Goal: Transaction & Acquisition: Purchase product/service

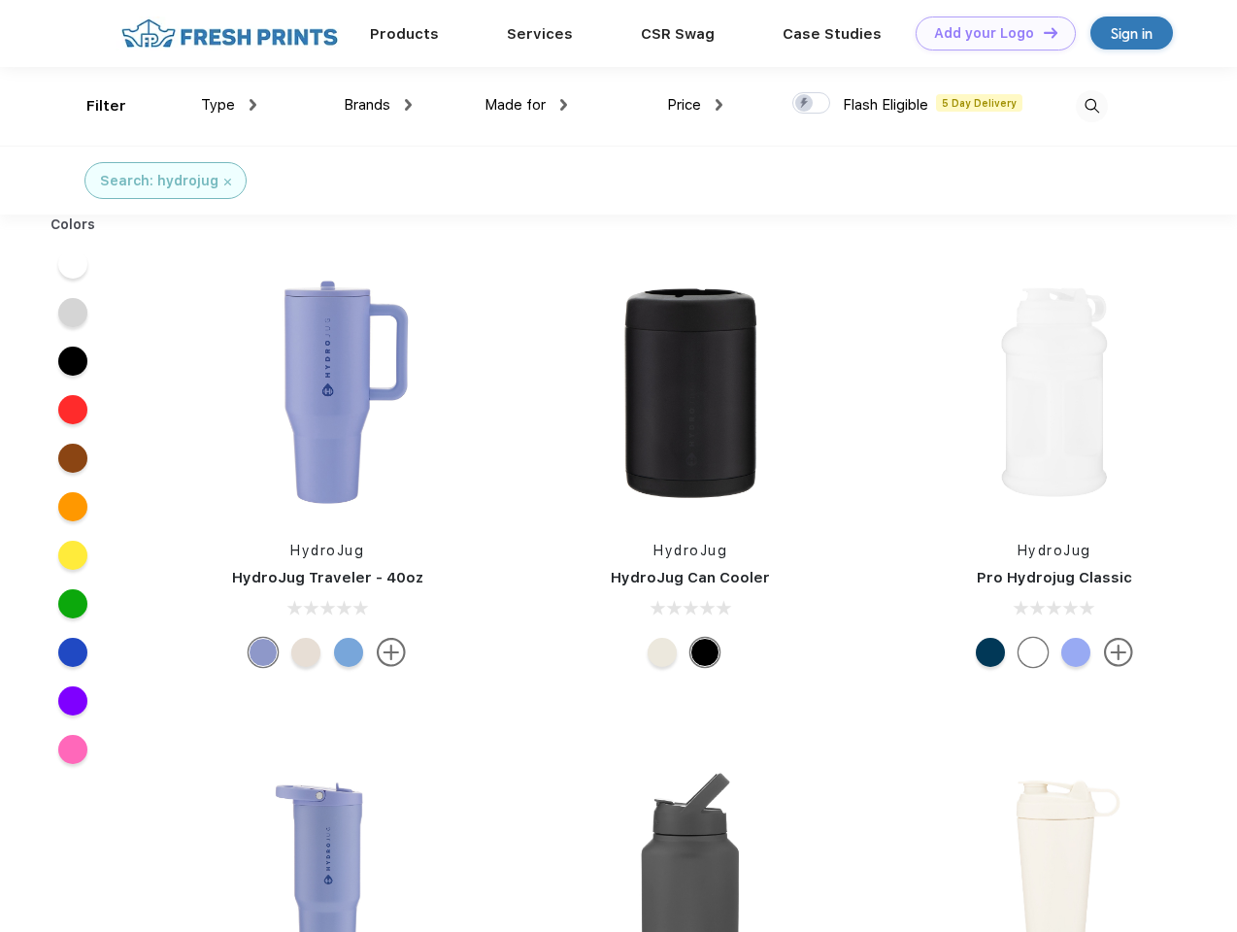
click at [989, 33] on link "Add your Logo Design Tool" at bounding box center [996, 34] width 160 height 34
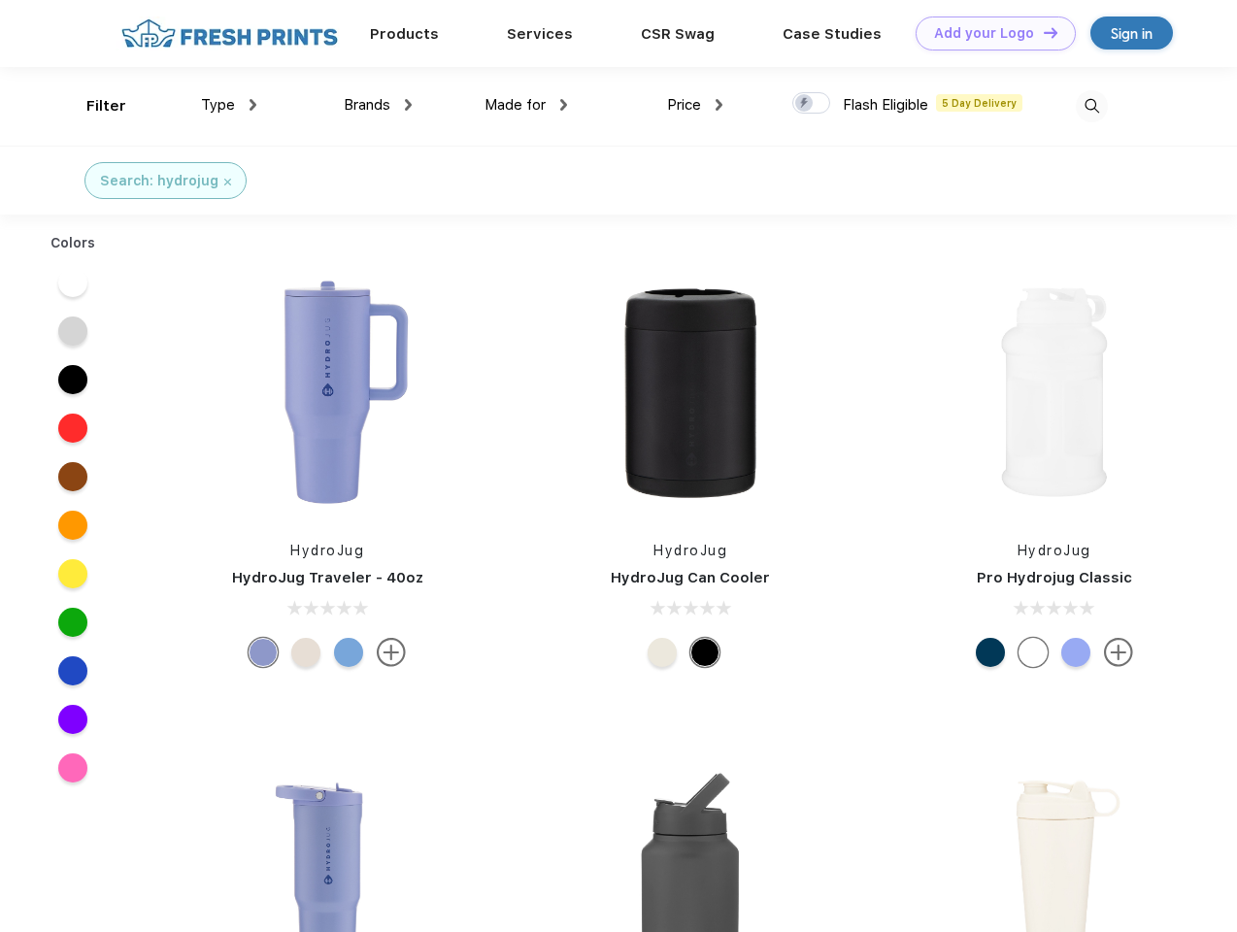
click at [0, 0] on div "Design Tool" at bounding box center [0, 0] width 0 height 0
click at [1042, 32] on link "Add your Logo Design Tool" at bounding box center [996, 34] width 160 height 34
click at [93, 106] on div "Filter" at bounding box center [106, 106] width 40 height 22
click at [229, 105] on span "Type" at bounding box center [218, 104] width 34 height 17
click at [378, 105] on span "Brands" at bounding box center [367, 104] width 47 height 17
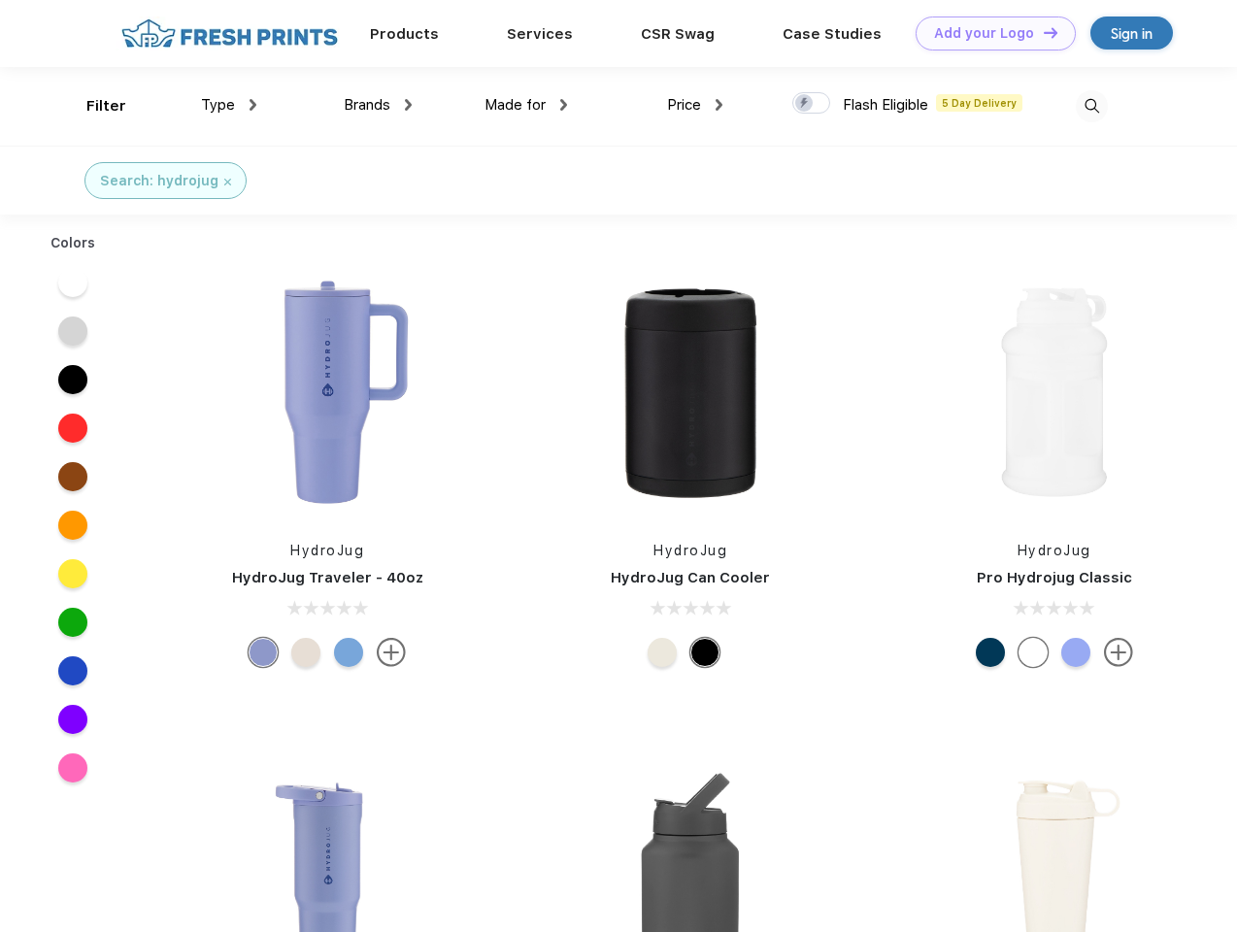
click at [526, 105] on span "Made for" at bounding box center [515, 104] width 61 height 17
click at [695, 105] on span "Price" at bounding box center [684, 104] width 34 height 17
click at [812, 104] on div at bounding box center [811, 102] width 38 height 21
click at [805, 104] on input "checkbox" at bounding box center [798, 97] width 13 height 13
click at [1091, 106] on img at bounding box center [1092, 106] width 32 height 32
